Goal: Information Seeking & Learning: Learn about a topic

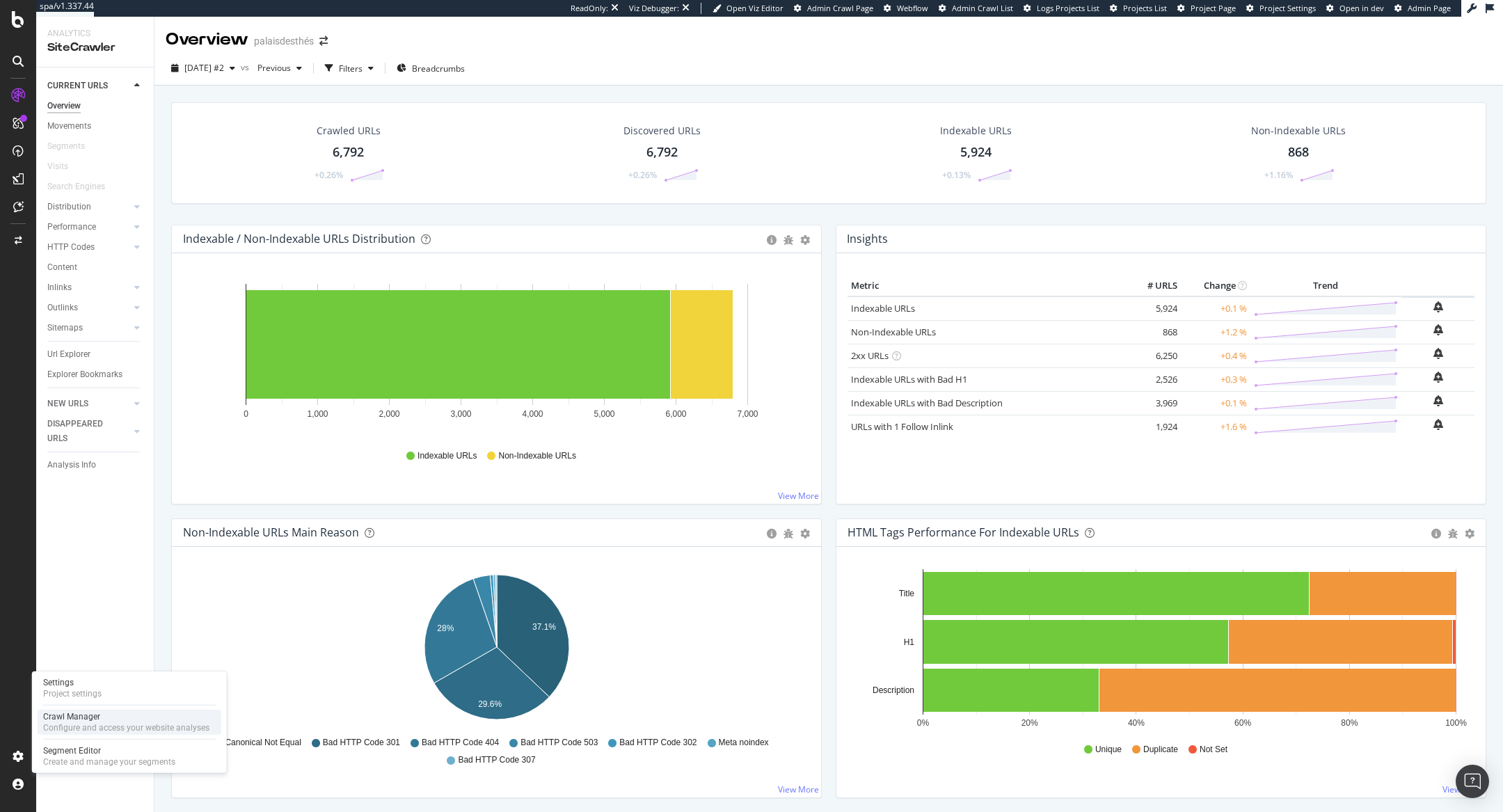
click at [67, 722] on div "Configure and access your website analyses" at bounding box center [126, 727] width 167 height 11
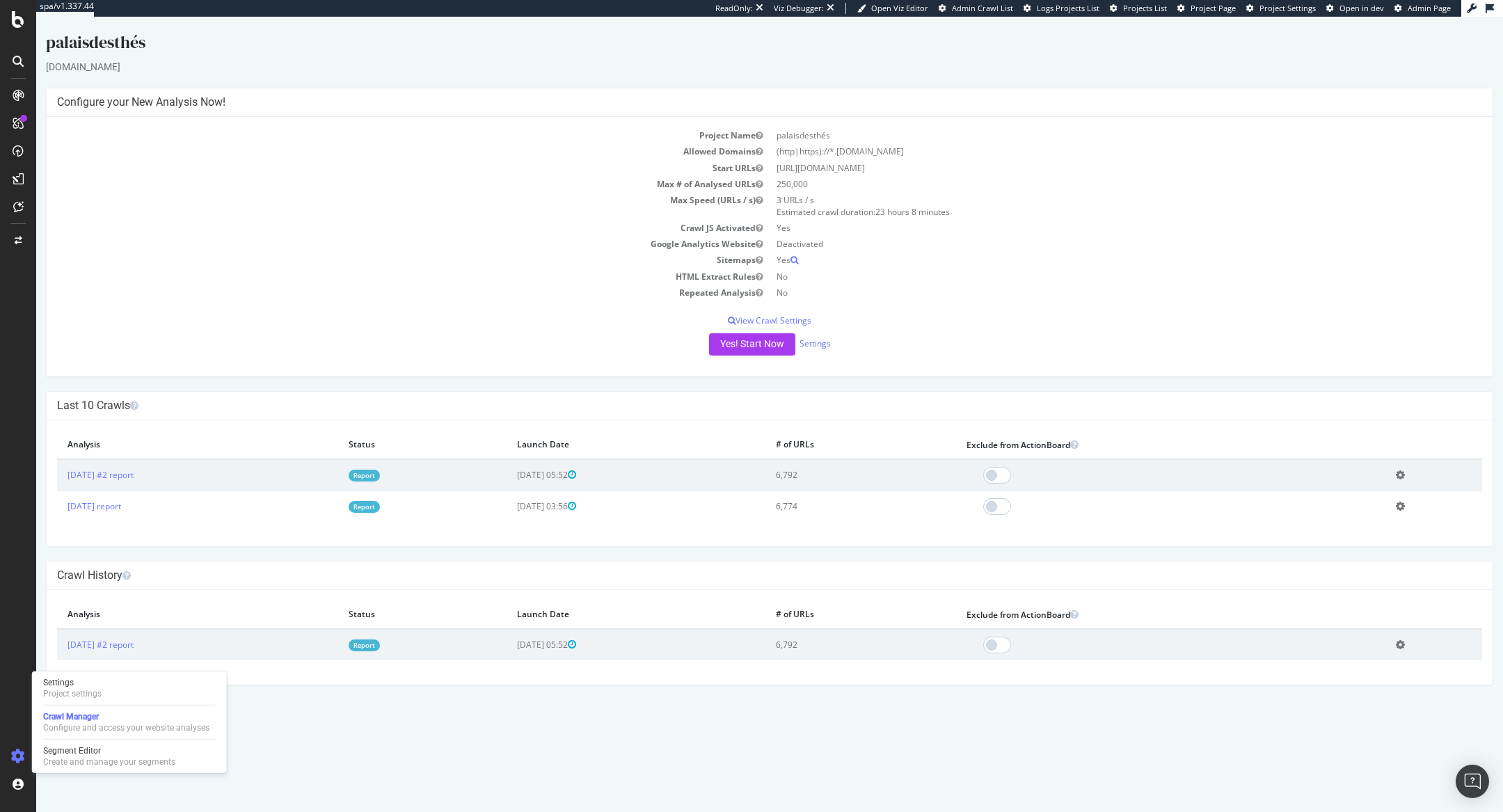
click at [380, 474] on link "Report" at bounding box center [365, 475] width 31 height 12
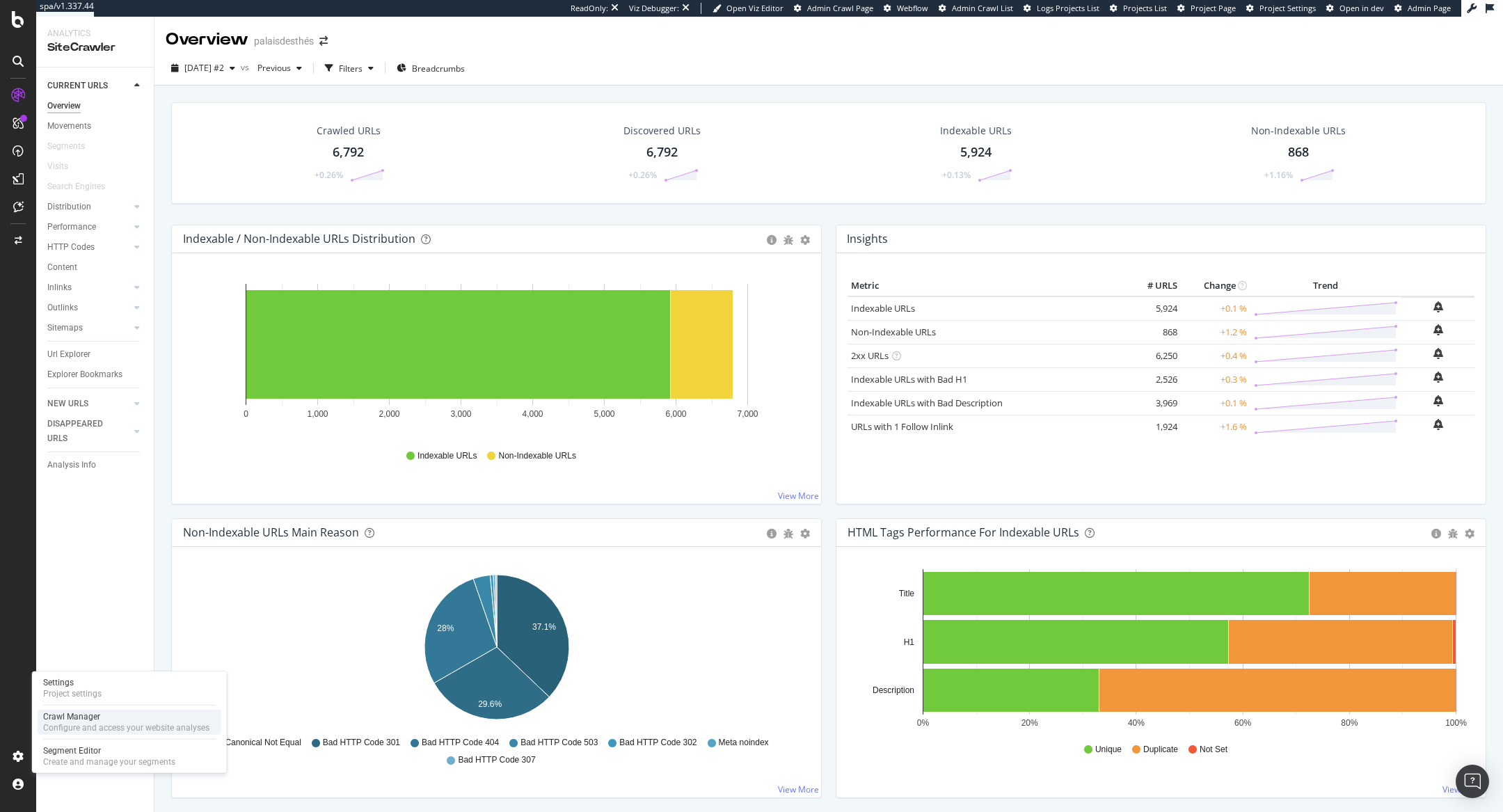
click at [52, 727] on div "Configure and access your website analyses" at bounding box center [126, 727] width 167 height 11
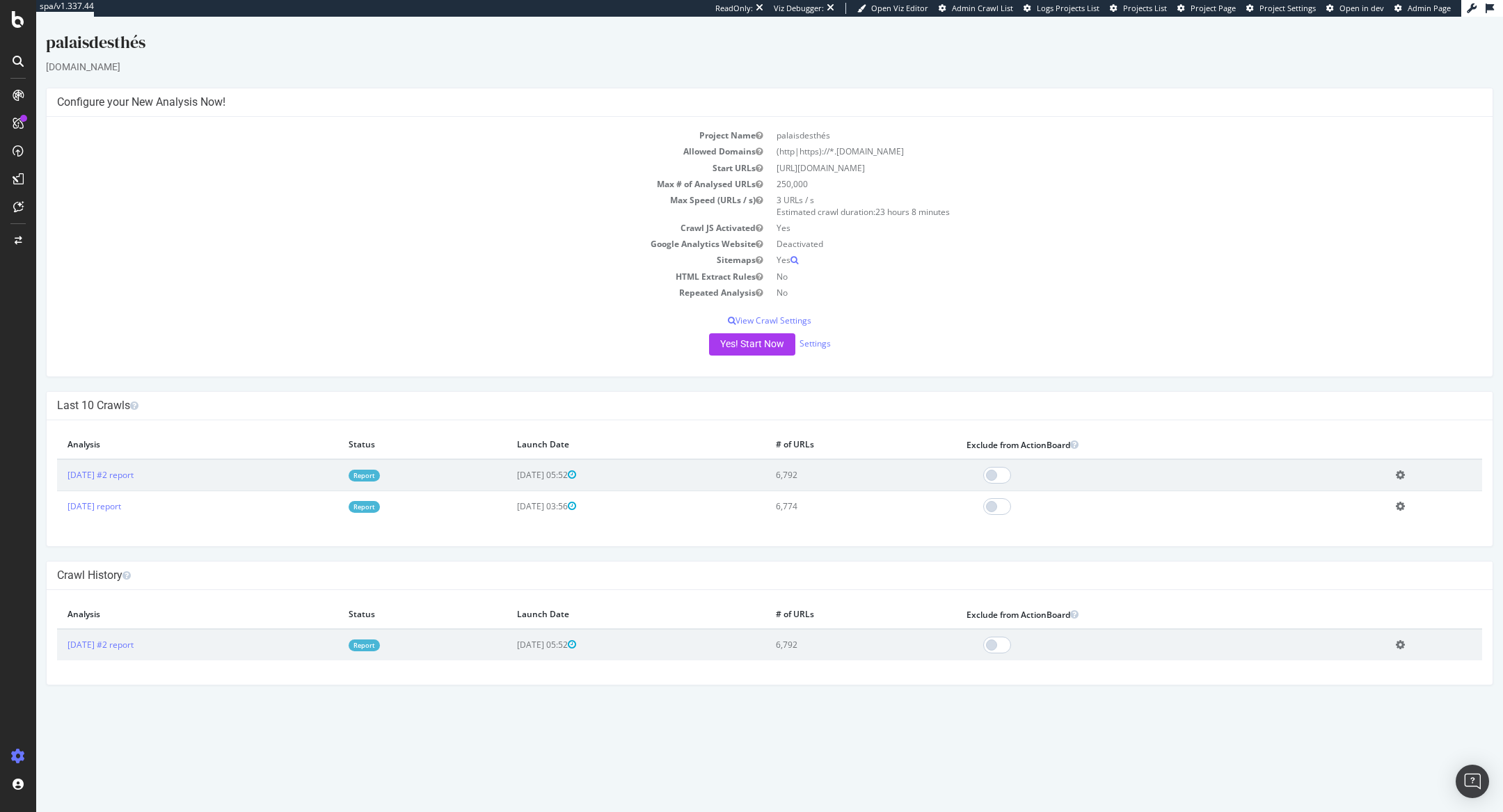
click at [380, 508] on link "Report" at bounding box center [365, 507] width 31 height 12
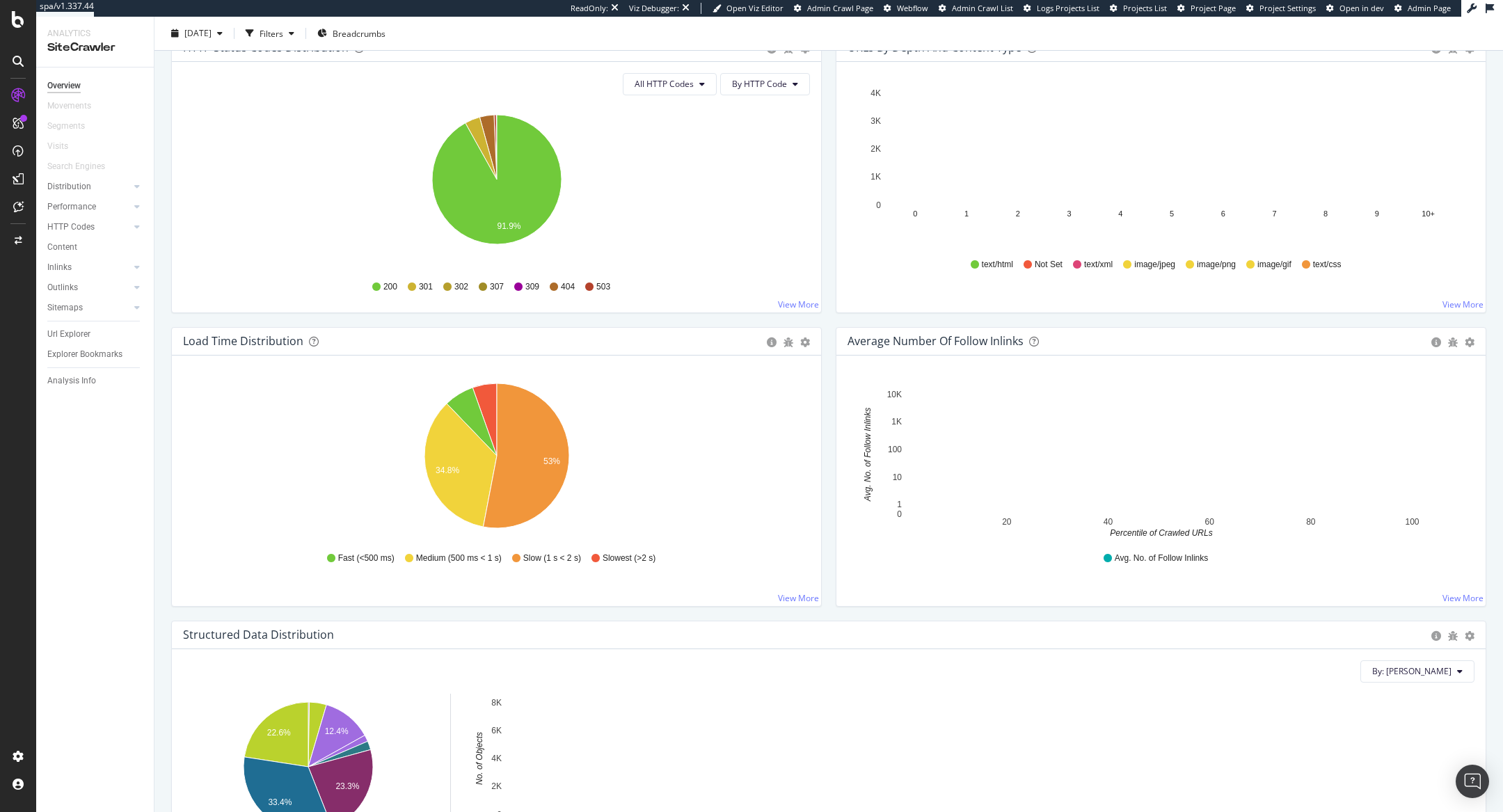
scroll to position [786, 0]
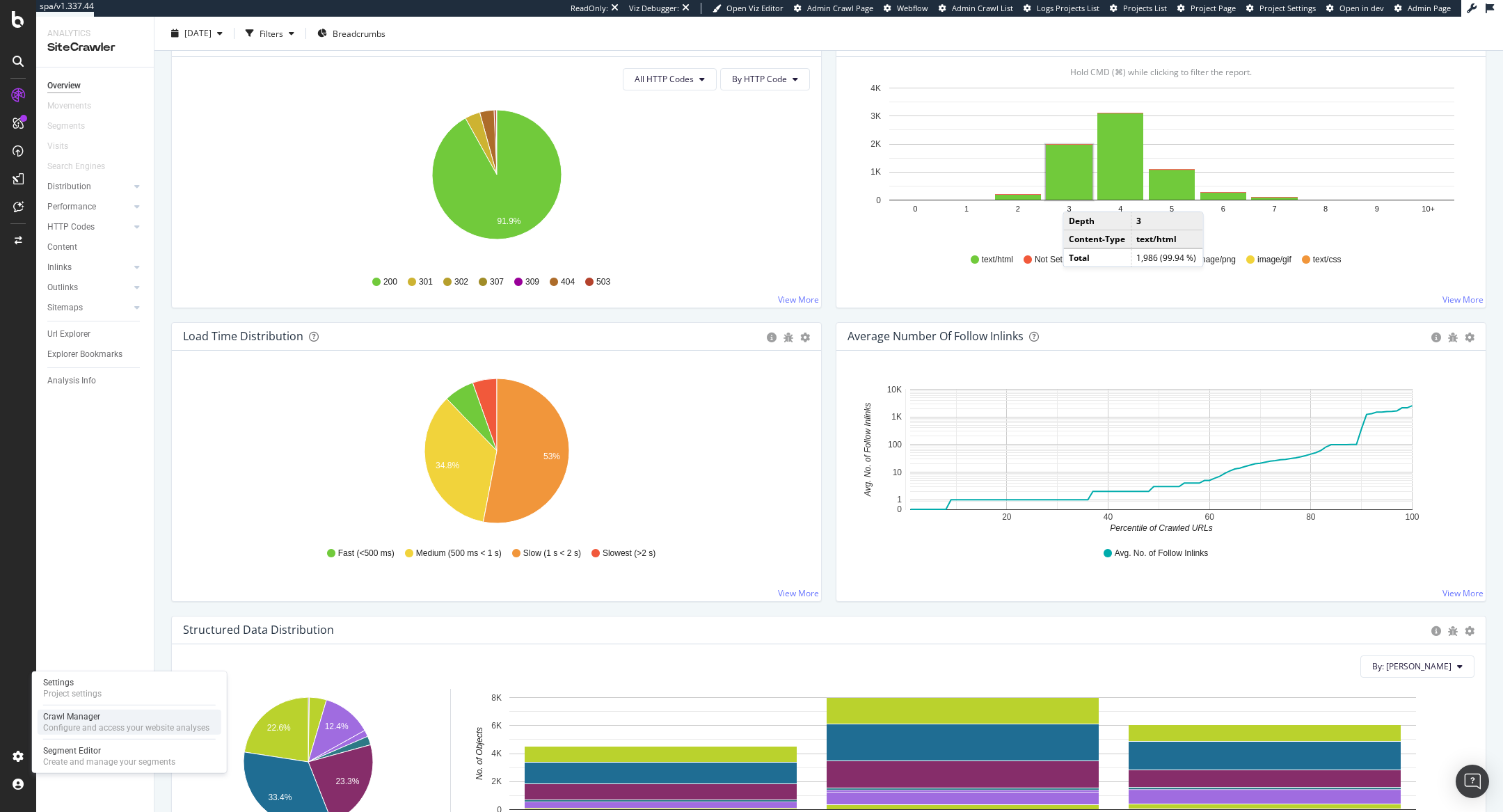
click at [51, 727] on div "Configure and access your website analyses" at bounding box center [126, 727] width 167 height 11
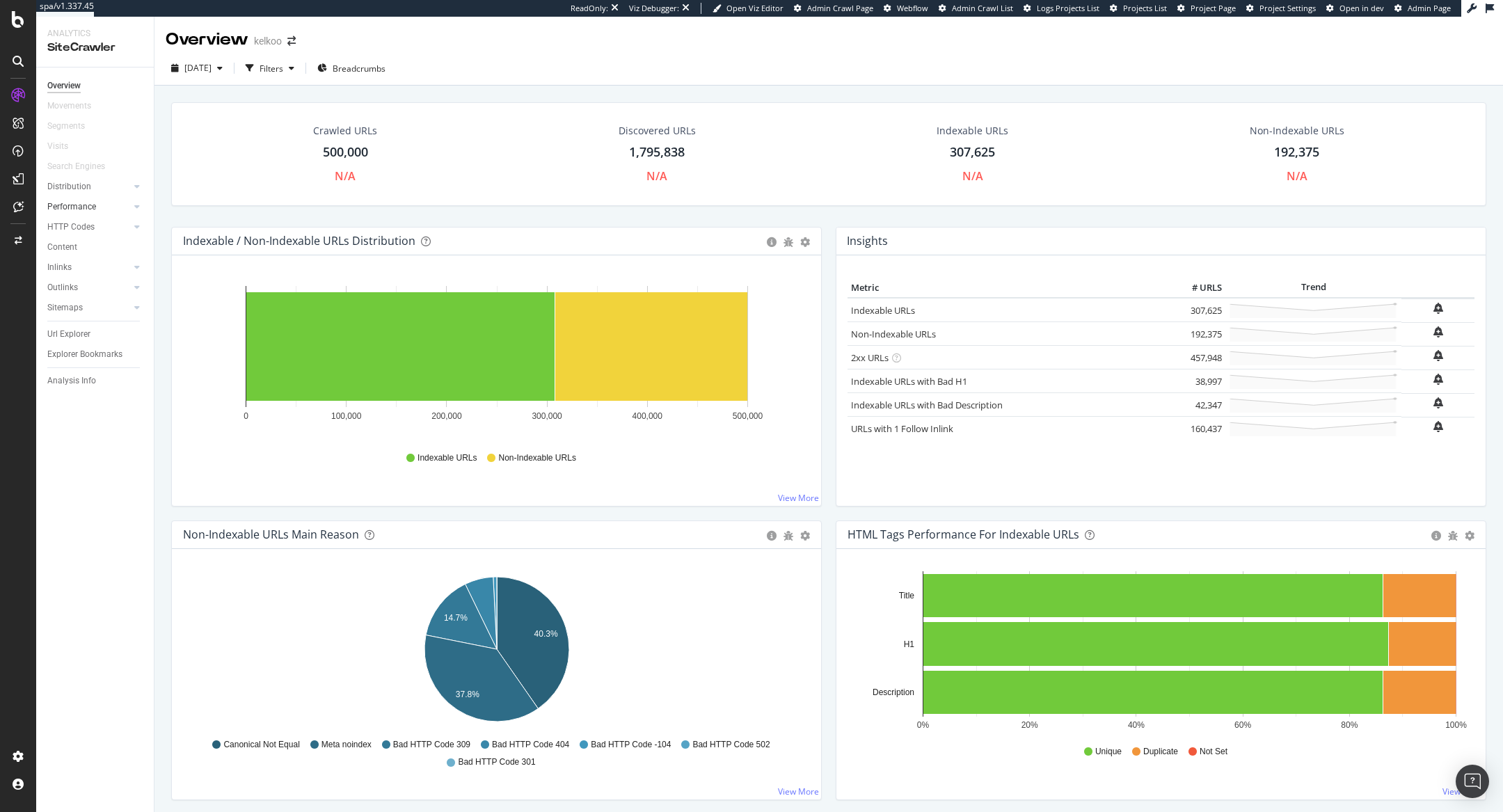
click at [99, 205] on link "Performance" at bounding box center [88, 207] width 83 height 15
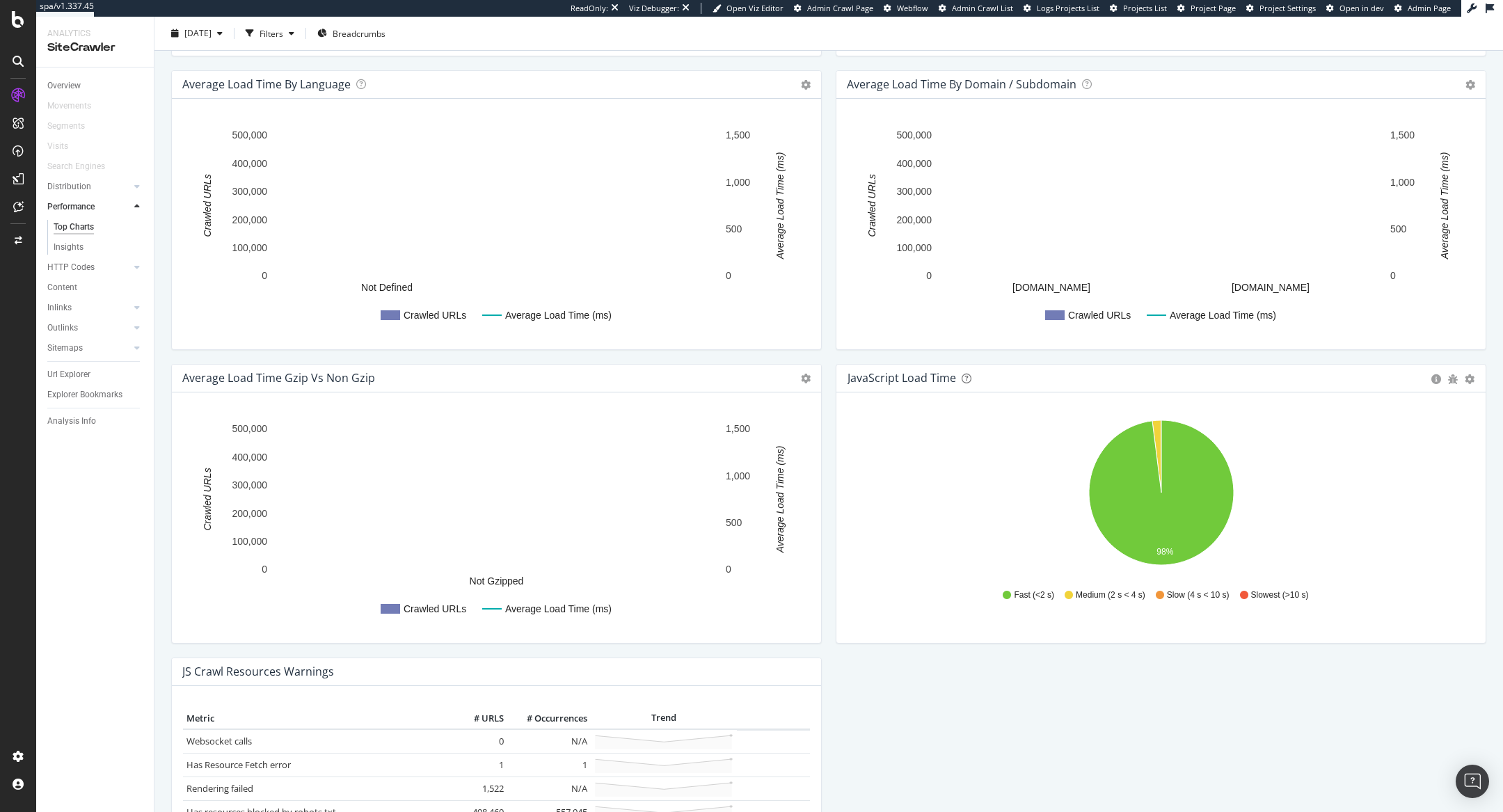
scroll to position [834, 0]
